Goal: Check status

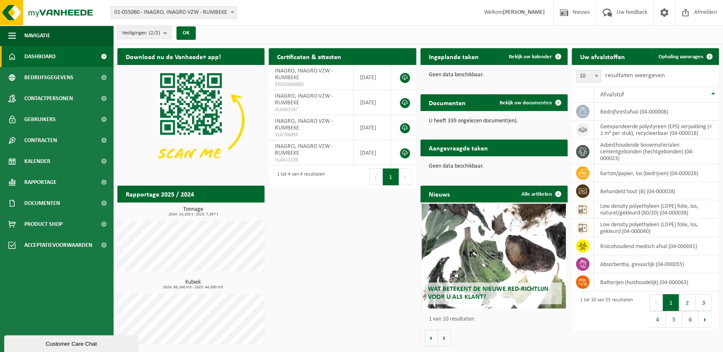
scroll to position [3, 0]
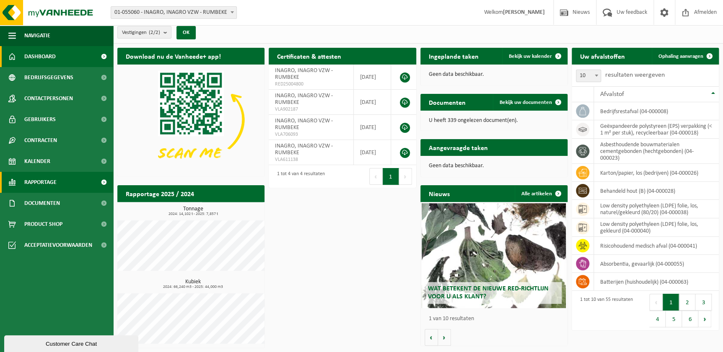
click at [49, 181] on span "Rapportage" at bounding box center [40, 182] width 32 height 21
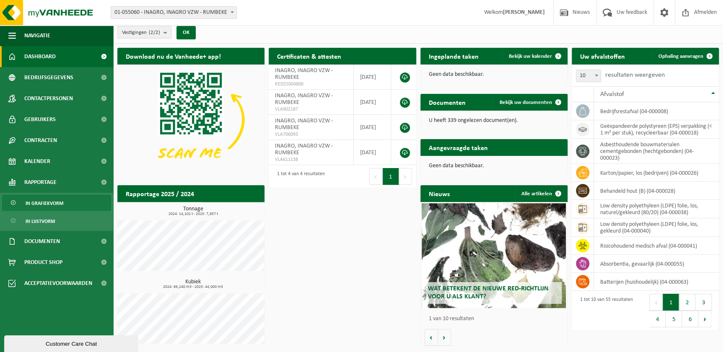
click at [57, 202] on span "In grafiekvorm" at bounding box center [45, 203] width 38 height 16
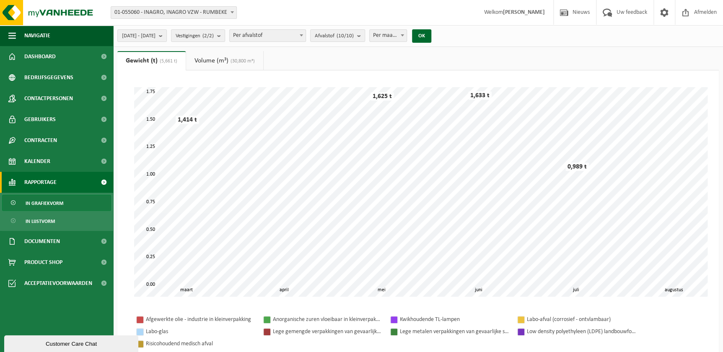
click at [202, 62] on link "Volume (m³) (30,800 m³)" at bounding box center [224, 60] width 77 height 19
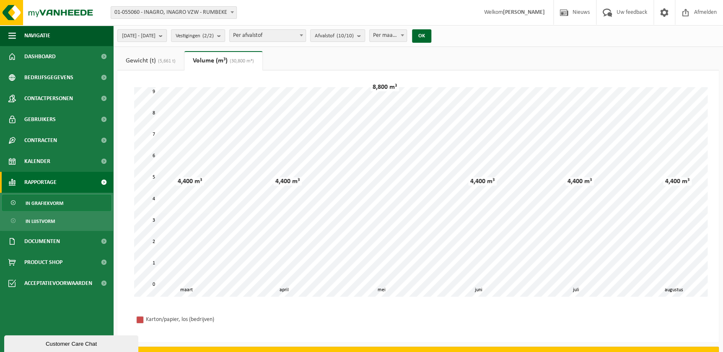
click at [155, 35] on span "[DATE] - [DATE]" at bounding box center [139, 36] width 34 height 13
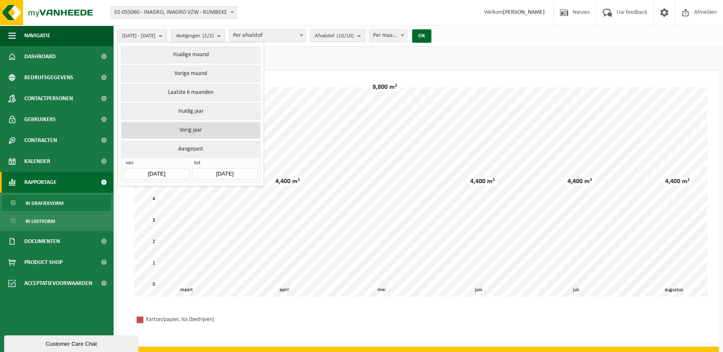
click at [204, 129] on button "Vorig jaar" at bounding box center [190, 130] width 139 height 17
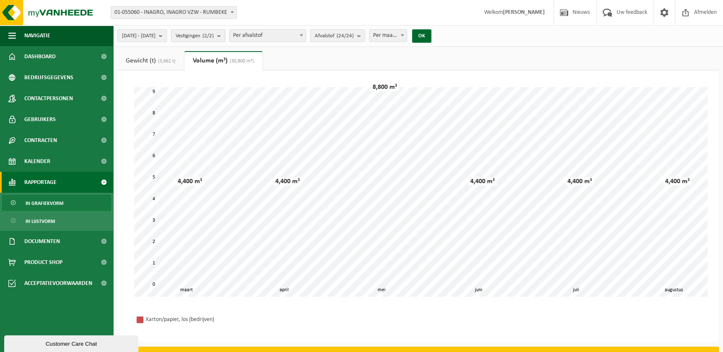
click at [214, 37] on count "(2/2)" at bounding box center [207, 35] width 11 height 5
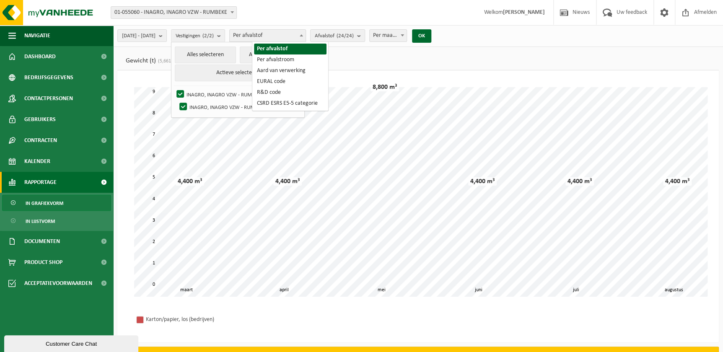
click at [280, 37] on span "Per afvalstof" at bounding box center [268, 36] width 76 height 12
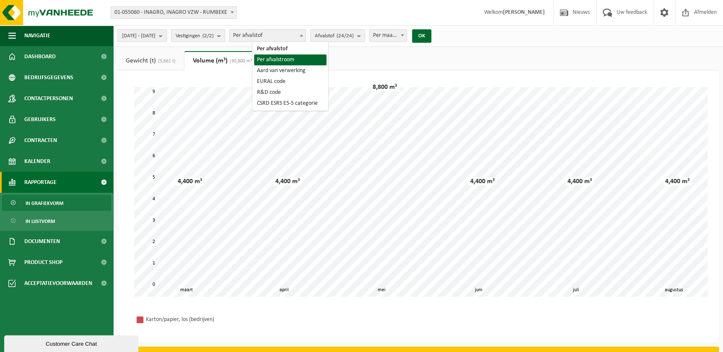
select select "2"
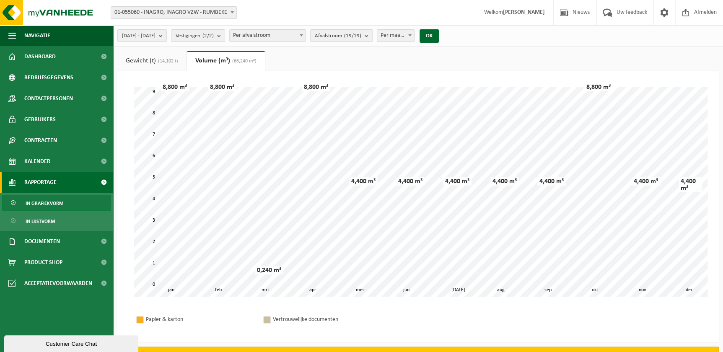
click at [156, 61] on link "Gewicht (t) (14,102 t)" at bounding box center [151, 60] width 69 height 19
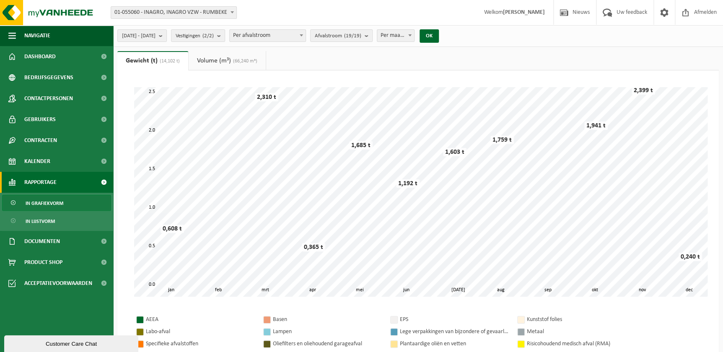
click at [414, 33] on span "Per maand" at bounding box center [395, 36] width 37 height 12
select select "3"
click at [439, 38] on button "OK" at bounding box center [428, 35] width 19 height 13
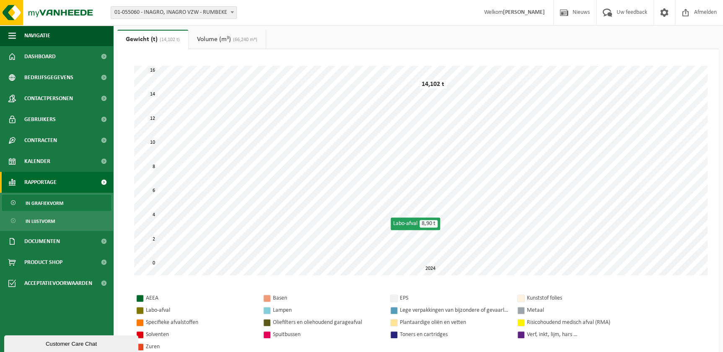
scroll to position [38, 0]
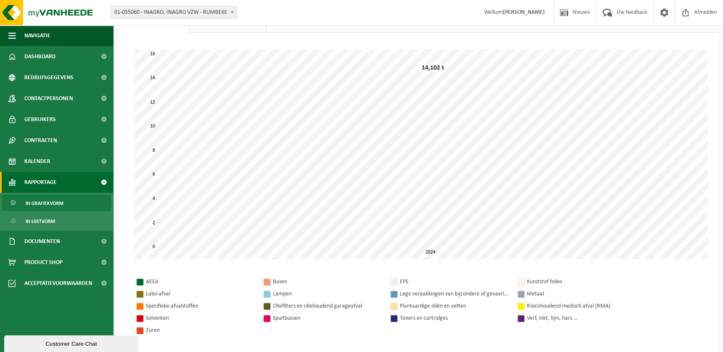
click at [396, 283] on div at bounding box center [394, 282] width 7 height 7
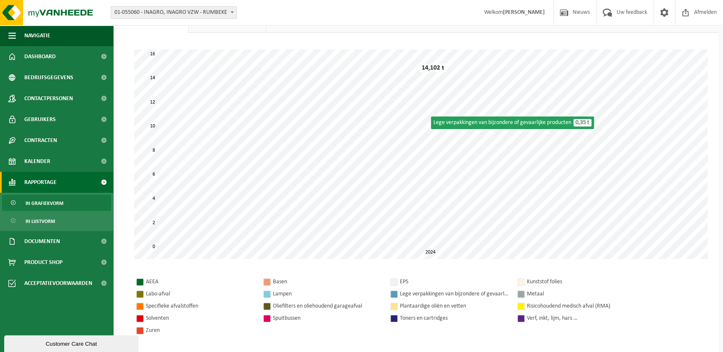
scroll to position [0, 0]
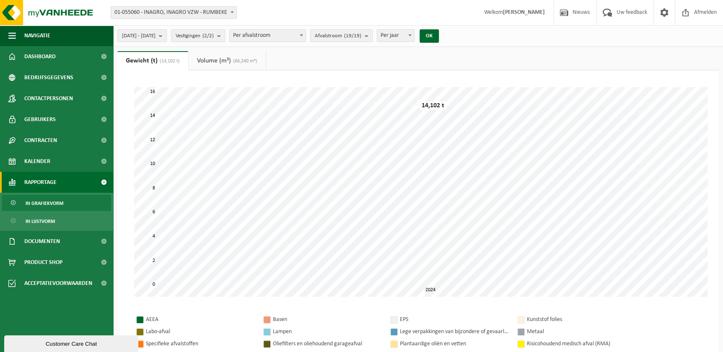
click at [238, 59] on span "(66,240 m³)" at bounding box center [244, 61] width 26 height 5
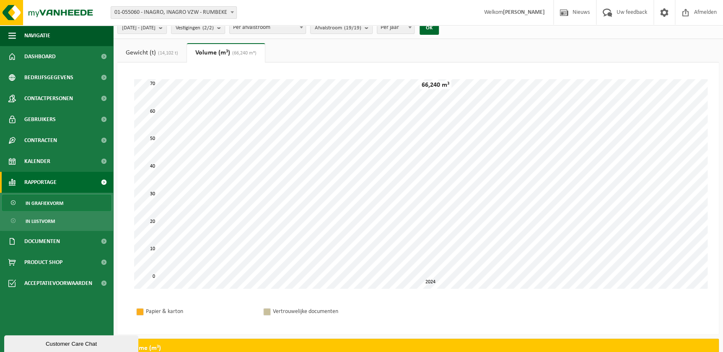
scroll to position [4, 0]
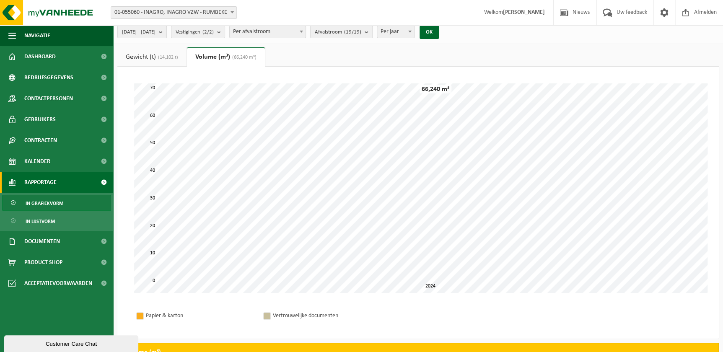
click at [139, 55] on link "Gewicht (t) (14,102 t)" at bounding box center [151, 56] width 69 height 19
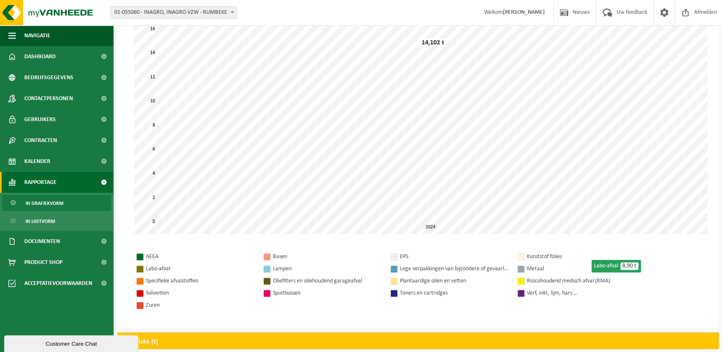
scroll to position [76, 0]
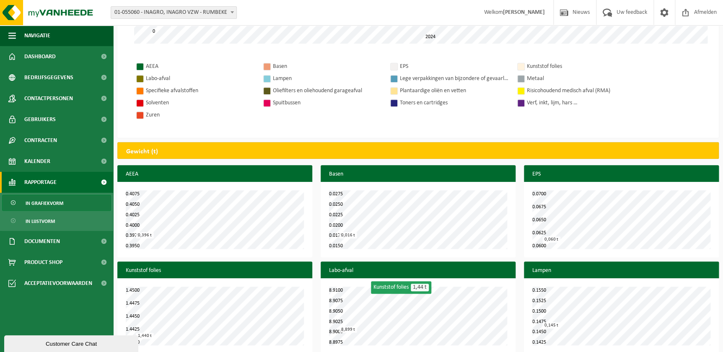
scroll to position [267, 0]
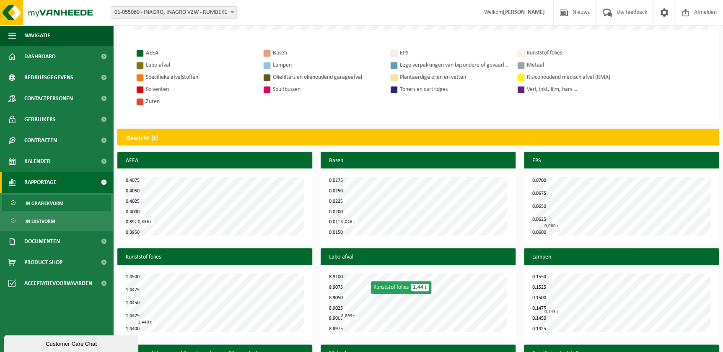
click at [399, 292] on div "Kunststof folies 1,44 t" at bounding box center [401, 287] width 60 height 13
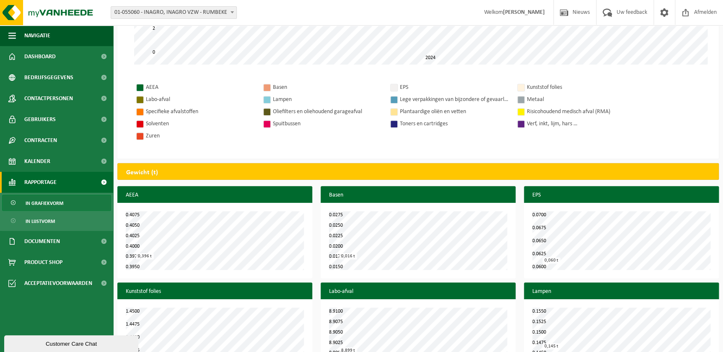
scroll to position [649, 0]
